Goal: Information Seeking & Learning: Check status

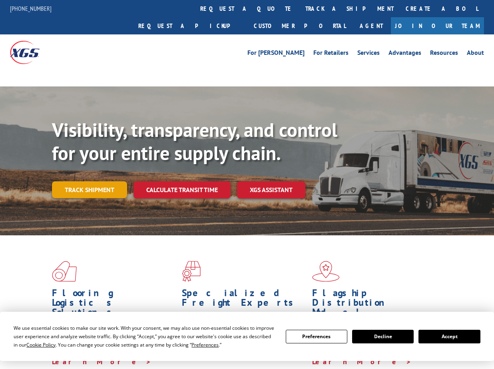
click at [110, 172] on div "Visibility, transparency, and control for your entire supply chain. Track shipm…" at bounding box center [273, 174] width 442 height 112
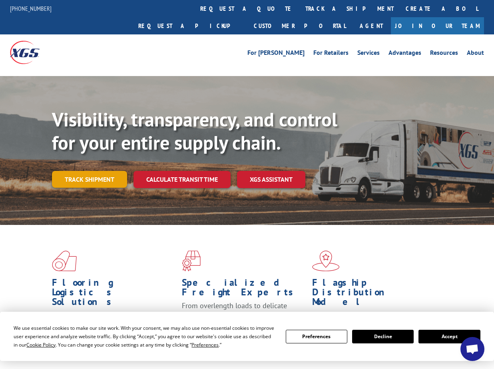
click at [109, 171] on link "Track shipment" at bounding box center [89, 179] width 75 height 17
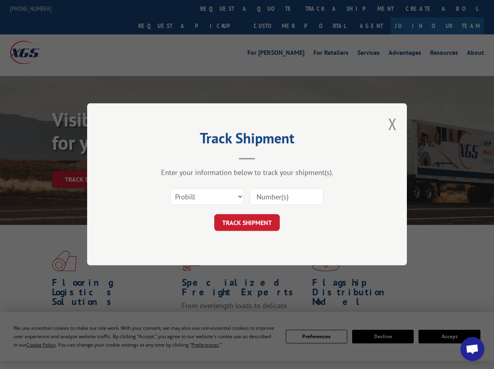
click at [293, 196] on input at bounding box center [287, 196] width 74 height 17
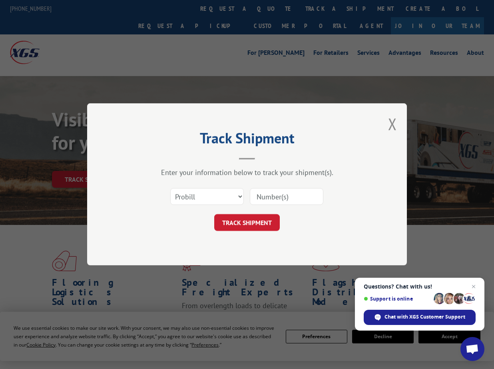
paste input "17496776"
type input "17496776"
click at [240, 198] on select "Select category... Probill BOL PO" at bounding box center [207, 196] width 74 height 17
click at [170, 188] on select "Select category... Probill BOL PO" at bounding box center [207, 196] width 74 height 17
click at [254, 221] on button "TRACK SHIPMENT" at bounding box center [247, 222] width 66 height 17
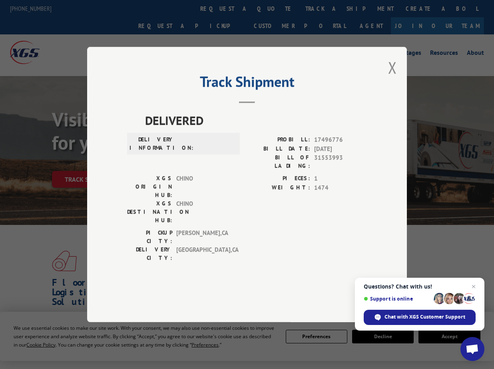
click at [375, 138] on div "Track Shipment DELIVERED DELIVERY INFORMATION: PROBILL: 17496776 BILL DATE: [DA…" at bounding box center [247, 184] width 320 height 275
click at [329, 144] on span "17496776" at bounding box center [340, 139] width 53 height 9
copy span "17496776"
click at [391, 78] on button "Close modal" at bounding box center [392, 67] width 9 height 21
